Goal: Find specific page/section

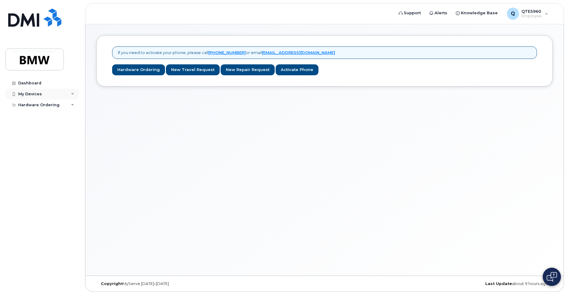
click at [42, 96] on div "My Devices" at bounding box center [42, 94] width 74 height 11
click at [31, 81] on div "Dashboard" at bounding box center [29, 83] width 23 height 5
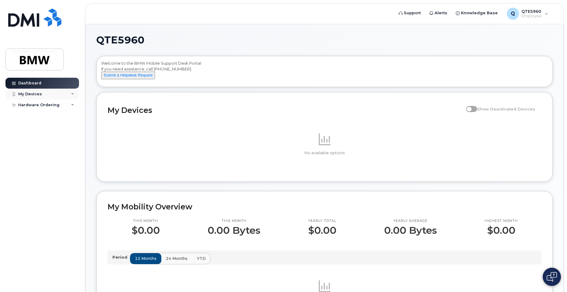
click at [20, 94] on div "My Devices" at bounding box center [30, 94] width 24 height 5
click at [36, 115] on div "Hardware Ordering" at bounding box center [38, 116] width 41 height 5
click at [34, 127] on div "My Orders" at bounding box center [32, 127] width 22 height 5
